Goal: Contribute content: Add original content to the website for others to see

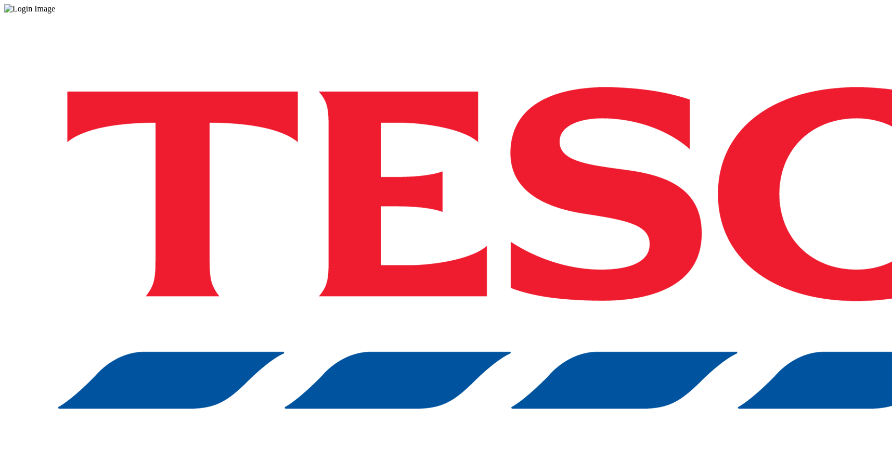
click at [650, 254] on div "Log in to the Spectra’s dashboard using Tesco’s credentials. If you don’t have …" at bounding box center [446, 272] width 884 height 517
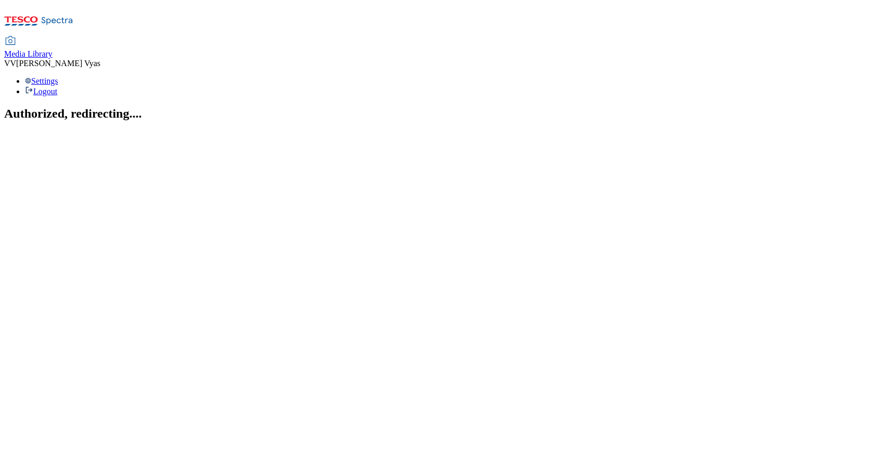
click at [53, 49] on span "Media Library" at bounding box center [28, 53] width 48 height 9
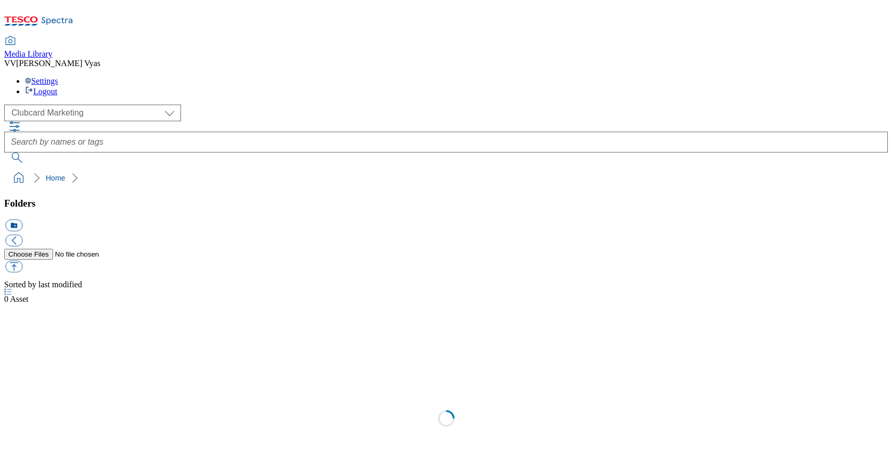
scroll to position [1, 0]
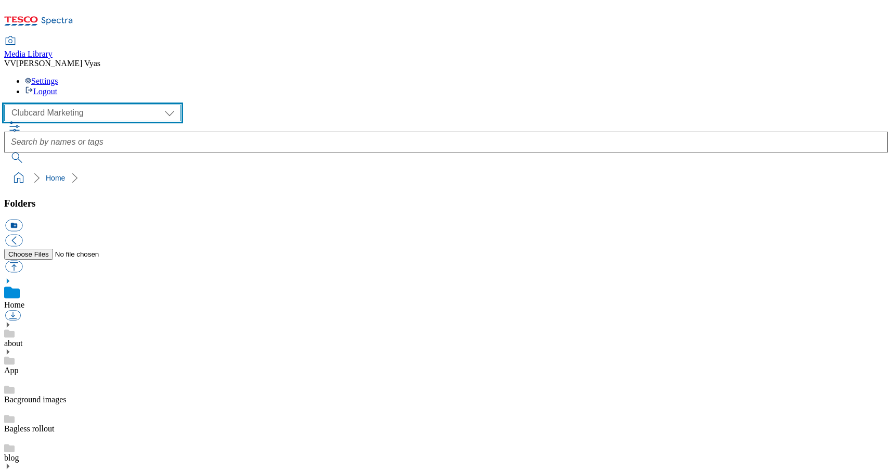
select select "flare-ghs-mktg"
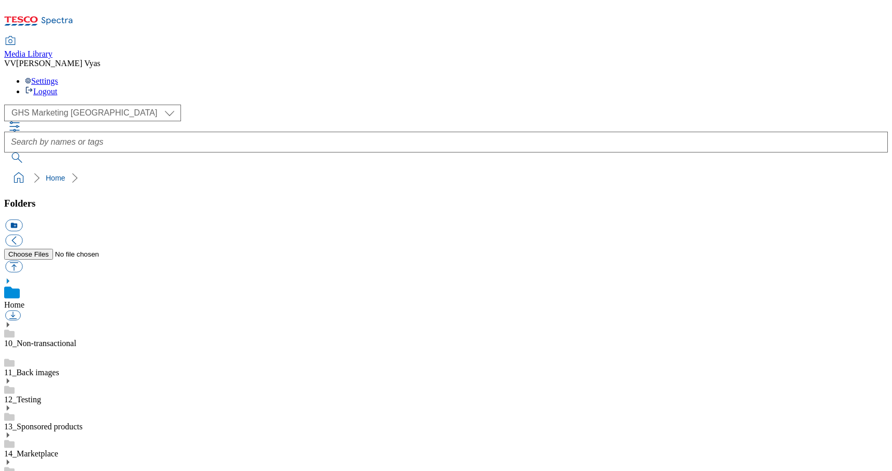
click at [11, 431] on icon at bounding box center [7, 434] width 7 height 7
click at [11, 458] on icon at bounding box center [7, 461] width 7 height 7
click at [11, 431] on icon at bounding box center [7, 434] width 7 height 7
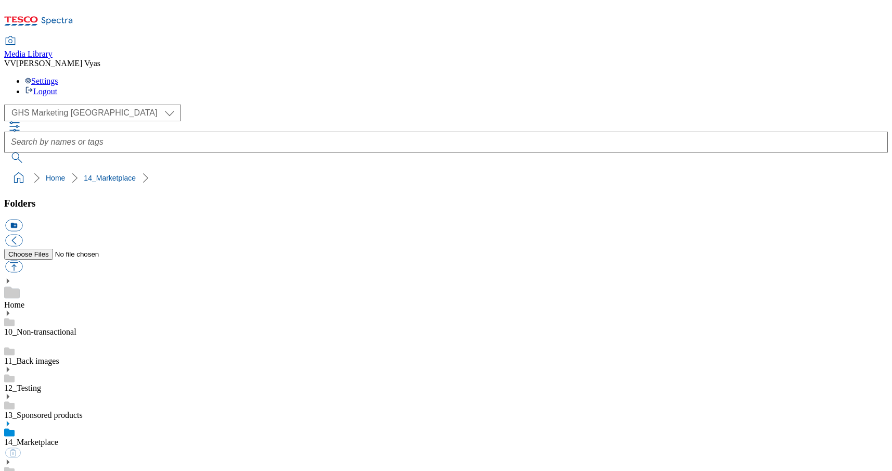
click at [22, 220] on button "icon_new_folder" at bounding box center [13, 226] width 17 height 12
type input "2534 MP Special Offers"
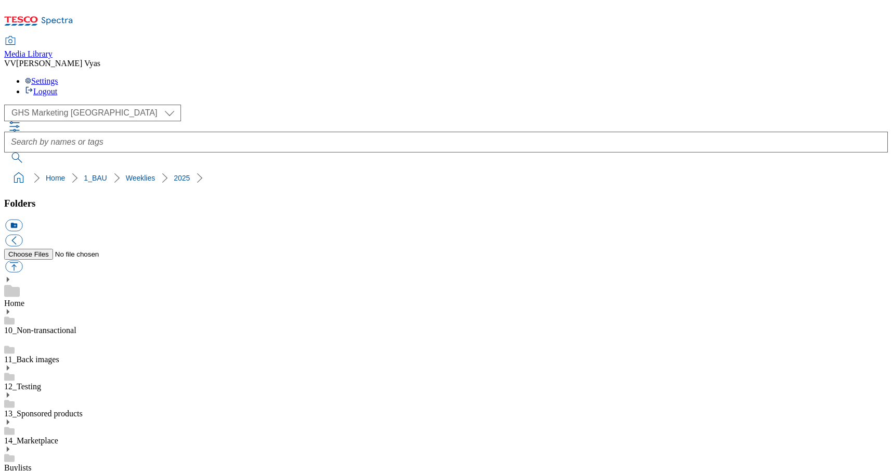
scroll to position [929, 0]
click at [22, 261] on button "button" at bounding box center [13, 267] width 17 height 12
type input "C:\fakepath\2534-GHP-SO-New-stamp-[DATE] Deco.jpg"
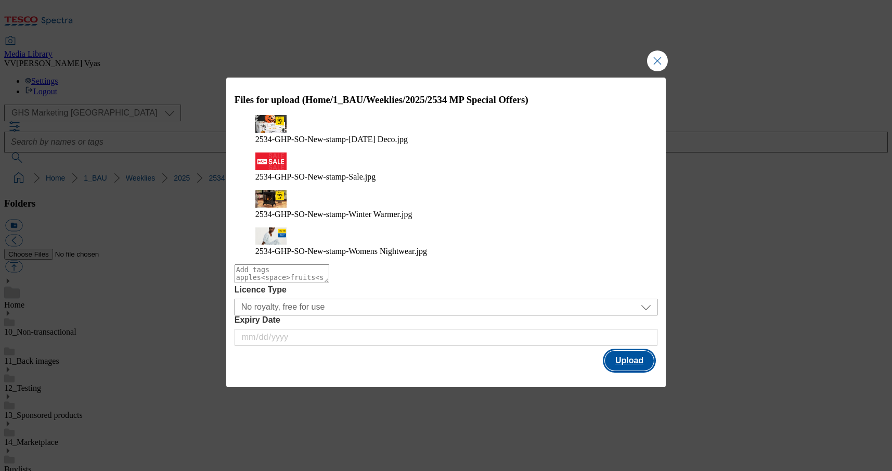
click at [637, 351] on button "Upload" at bounding box center [629, 361] width 49 height 20
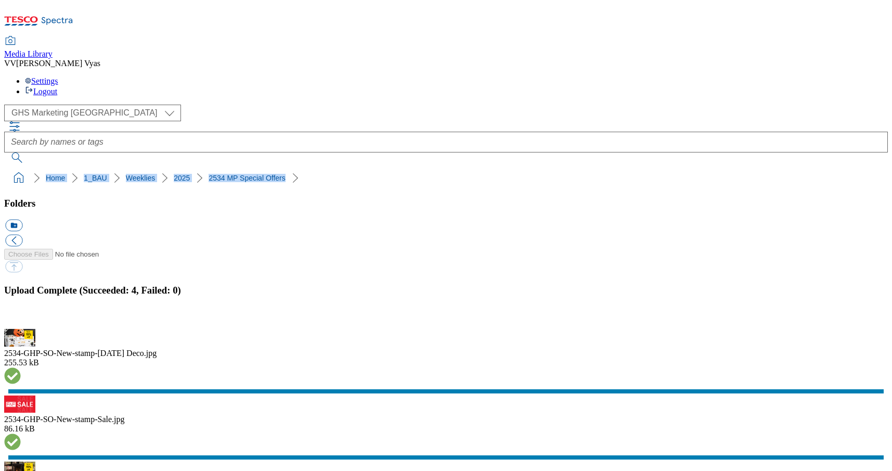
drag, startPoint x: 273, startPoint y: 99, endPoint x: 4, endPoint y: 98, distance: 269.6
click at [4, 168] on nav "Home 1_BAU Weeklies 2025 2534 MP Special Offers" at bounding box center [446, 178] width 884 height 20
copy ol "Home 1_BAU Weeklies 2025 2534 MP Special Offers"
